Goal: Find specific page/section: Find specific page/section

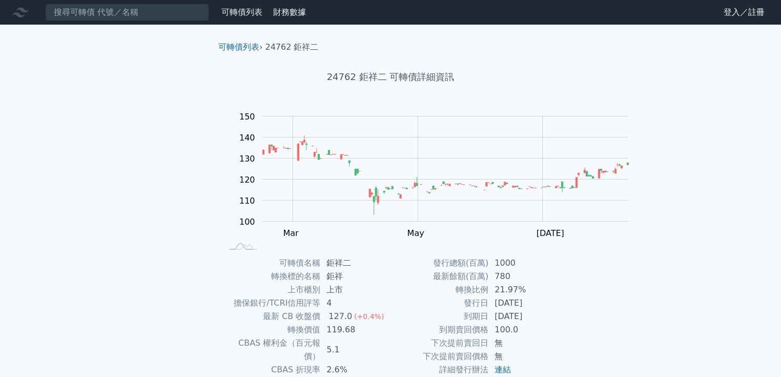
scroll to position [180, 0]
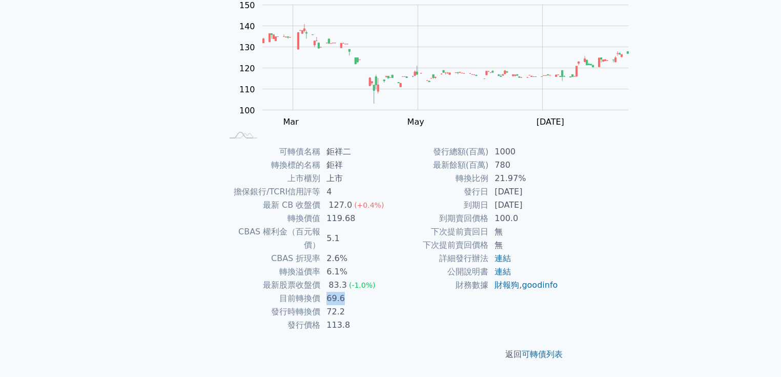
drag, startPoint x: 310, startPoint y: 280, endPoint x: 338, endPoint y: 278, distance: 28.8
click at [338, 292] on td "69.6" at bounding box center [355, 298] width 70 height 13
click at [340, 292] on td "69.6" at bounding box center [355, 298] width 70 height 13
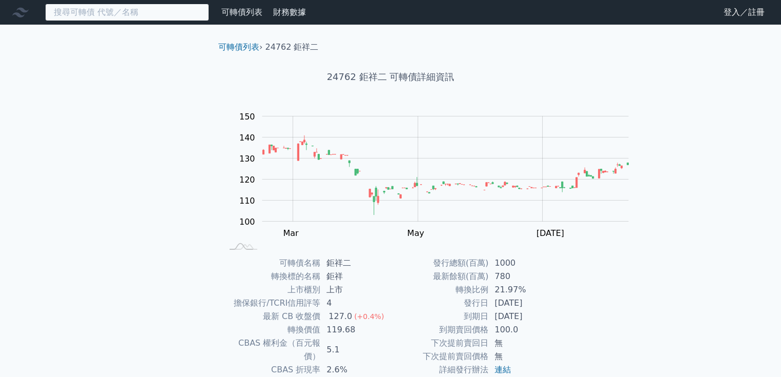
click at [107, 16] on input at bounding box center [127, 12] width 164 height 17
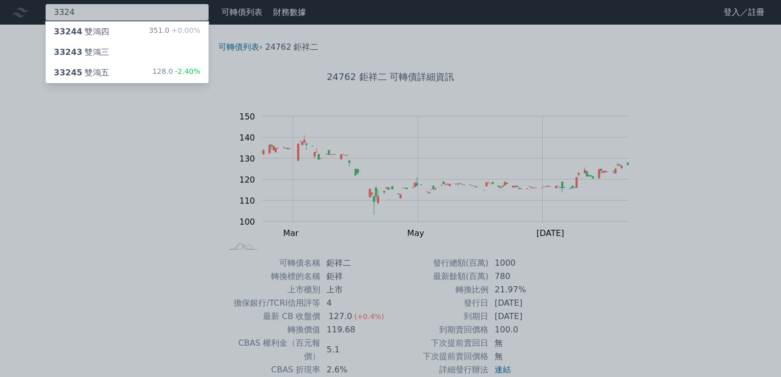
type input "3324"
click at [109, 35] on div "33244 雙鴻四" at bounding box center [81, 32] width 55 height 12
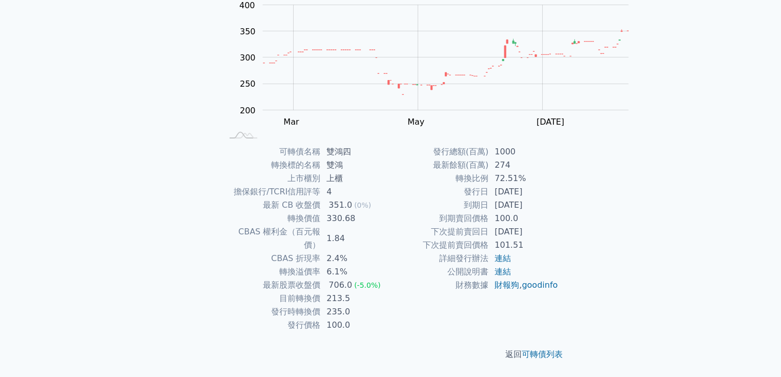
scroll to position [180, 0]
drag, startPoint x: 313, startPoint y: 298, endPoint x: 342, endPoint y: 296, distance: 29.3
click at [342, 305] on td "235.0" at bounding box center [355, 311] width 70 height 13
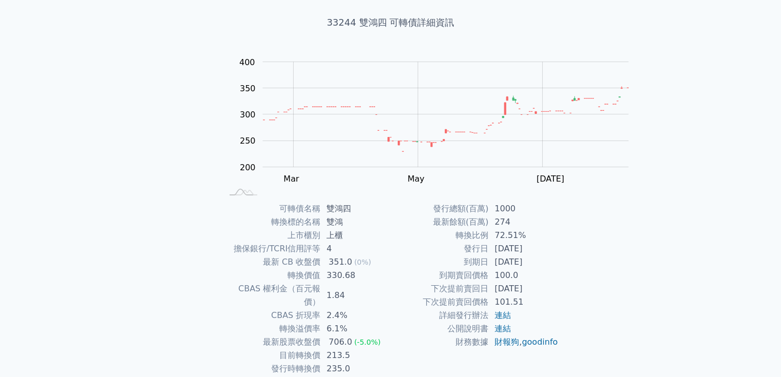
scroll to position [0, 0]
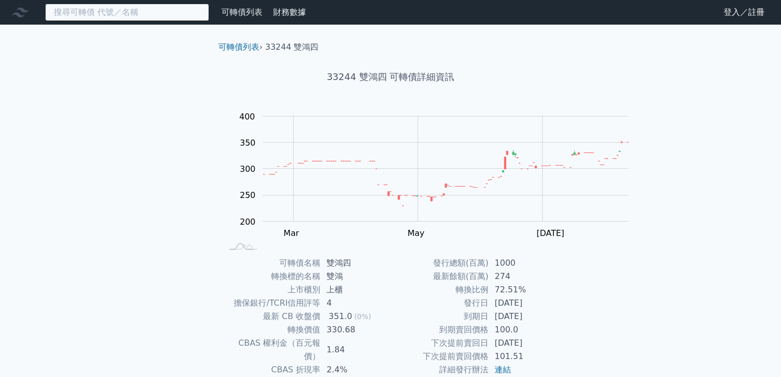
click at [132, 21] on input at bounding box center [127, 12] width 164 height 17
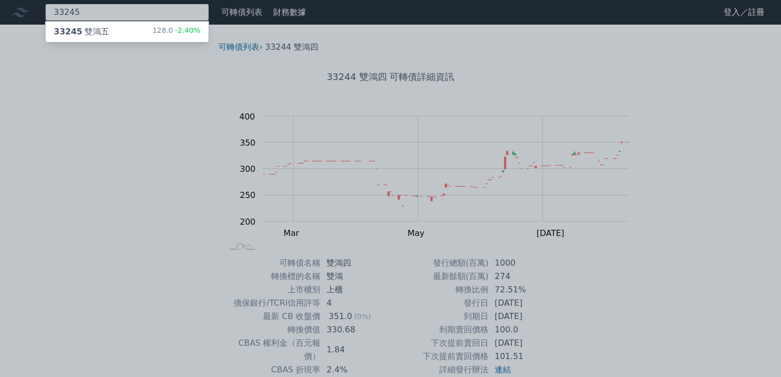
type input "33245"
click at [133, 39] on div "33245 雙鴻五 128.0 -2.40%" at bounding box center [127, 32] width 163 height 21
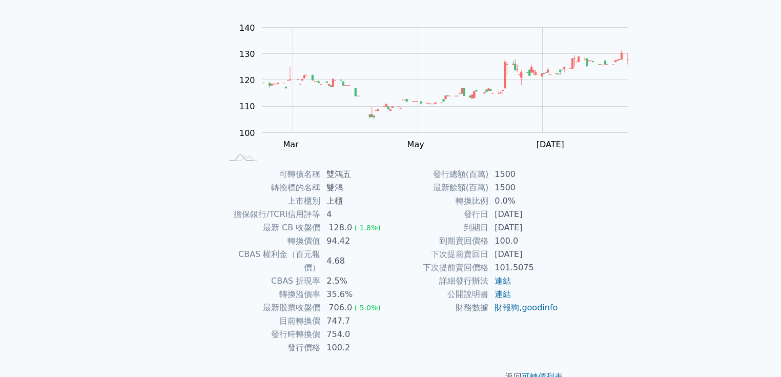
scroll to position [180, 0]
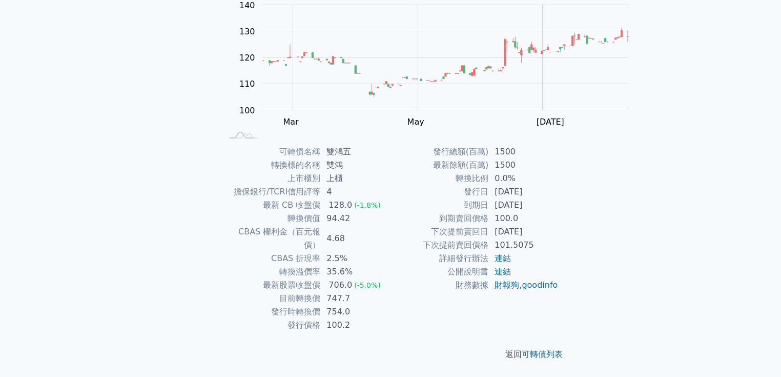
click at [321, 292] on td "747.7" at bounding box center [355, 298] width 70 height 13
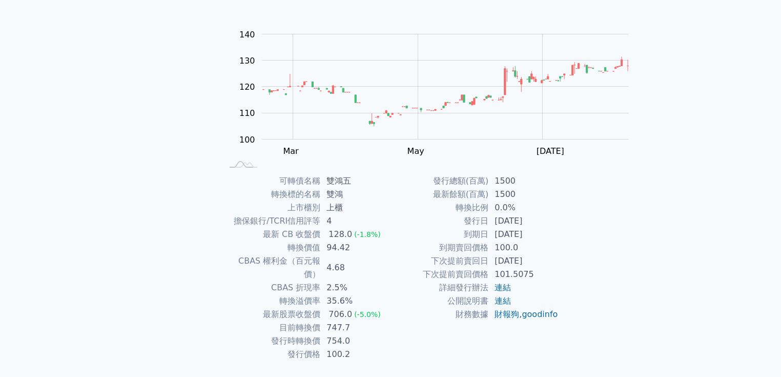
scroll to position [0, 0]
